Goal: Transaction & Acquisition: Download file/media

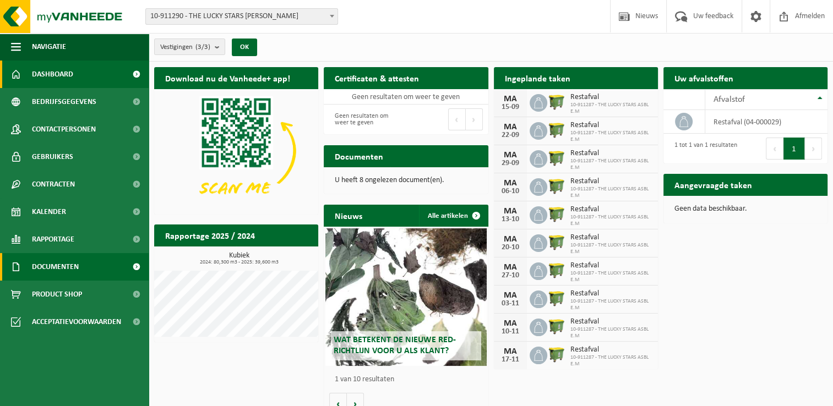
click at [68, 270] on span "Documenten" at bounding box center [55, 267] width 47 height 28
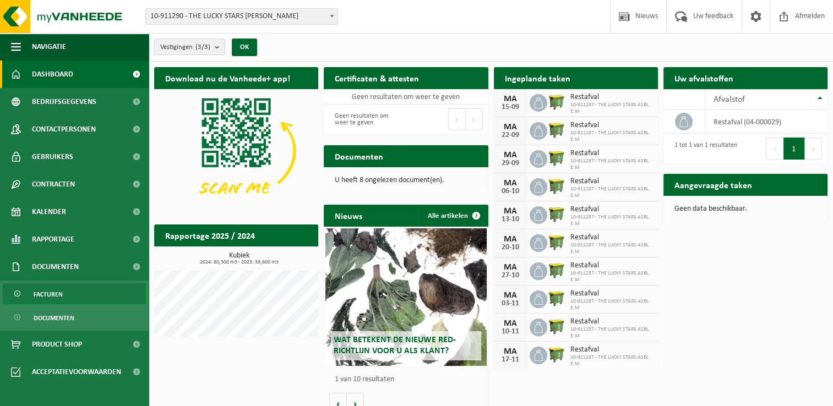
click at [70, 287] on link "Facturen" at bounding box center [74, 294] width 143 height 21
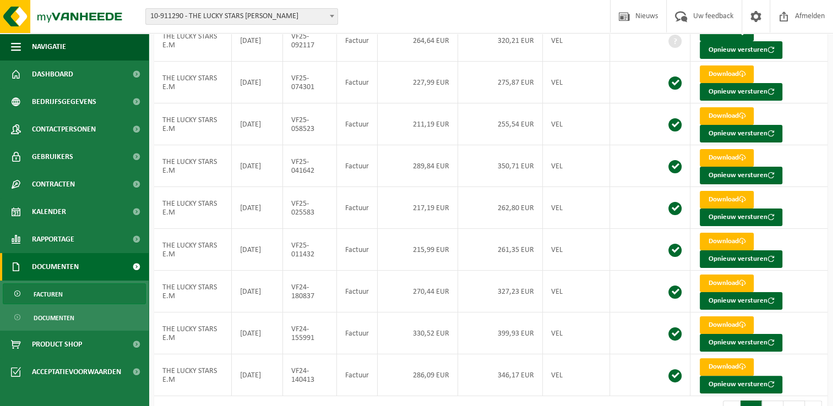
scroll to position [191, 0]
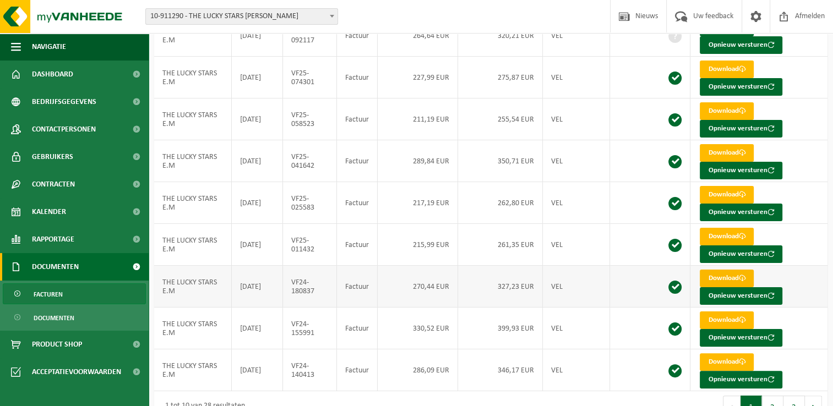
click at [730, 276] on link "Download" at bounding box center [727, 279] width 54 height 18
click at [724, 233] on link "Download" at bounding box center [727, 237] width 54 height 18
click at [729, 189] on link "Download" at bounding box center [727, 195] width 54 height 18
